Goal: Entertainment & Leisure: Consume media (video, audio)

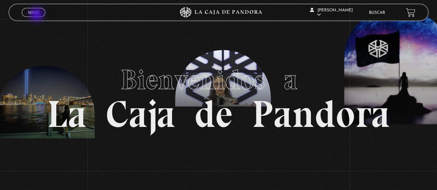
click at [37, 14] on span "Menu" at bounding box center [33, 12] width 11 height 4
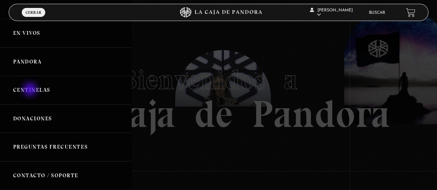
click at [31, 90] on link "Centinelas" at bounding box center [65, 90] width 131 height 29
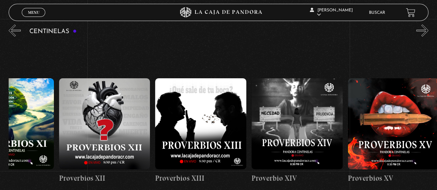
scroll to position [0, 1296]
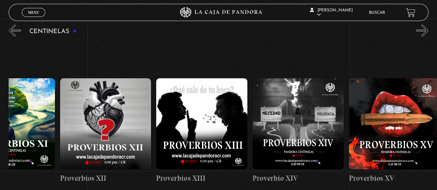
click at [143, 121] on figure at bounding box center [105, 123] width 91 height 91
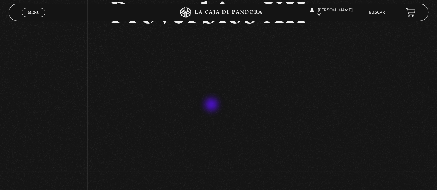
scroll to position [55, 0]
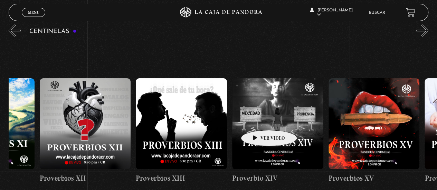
scroll to position [0, 1318]
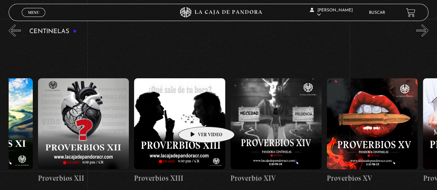
click at [195, 116] on figure at bounding box center [179, 123] width 91 height 91
click at [194, 115] on figure at bounding box center [179, 123] width 91 height 91
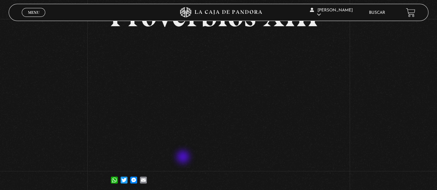
scroll to position [52, 0]
click at [38, 11] on span "Menu" at bounding box center [33, 12] width 11 height 4
